Goal: Information Seeking & Learning: Learn about a topic

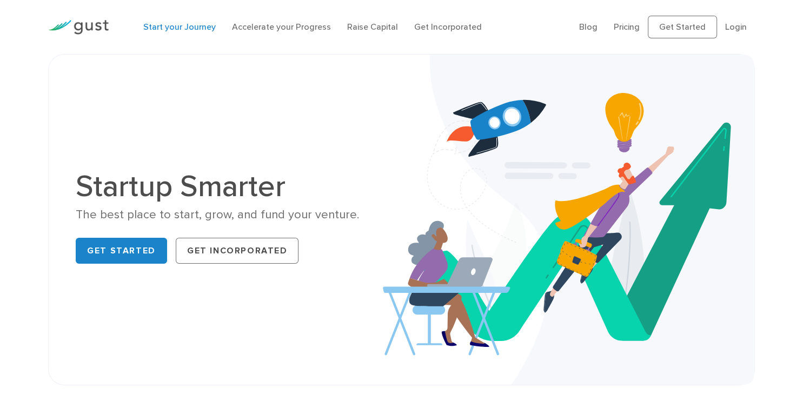
click at [166, 25] on link "Start your Journey" at bounding box center [179, 27] width 72 height 10
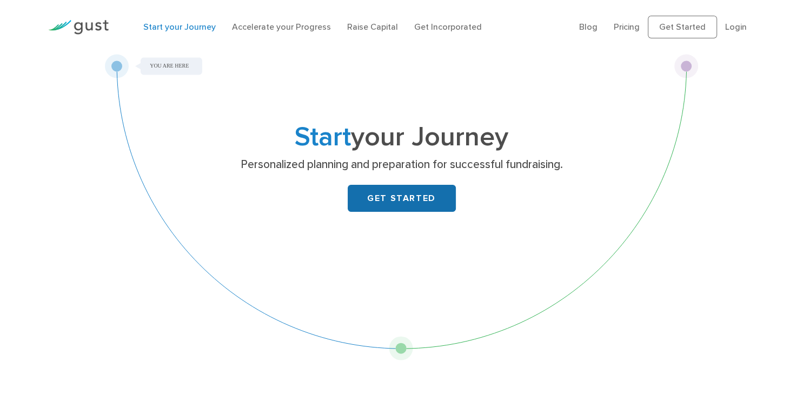
click at [391, 200] on link "GET STARTED" at bounding box center [402, 198] width 108 height 27
click at [622, 24] on link "Pricing" at bounding box center [627, 27] width 26 height 10
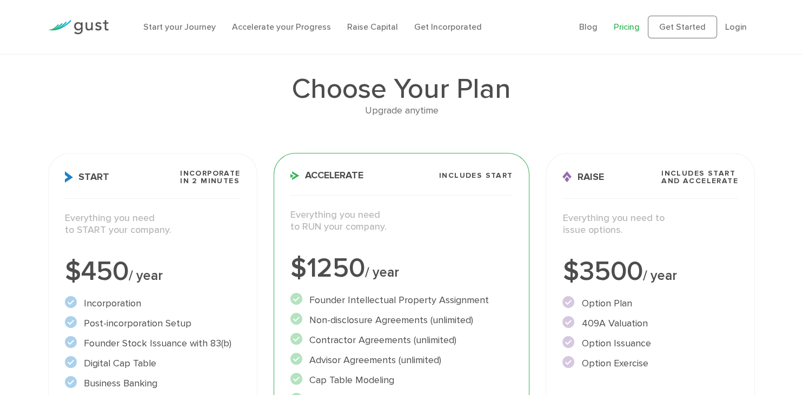
scroll to position [54, 0]
